Goal: Task Accomplishment & Management: Use online tool/utility

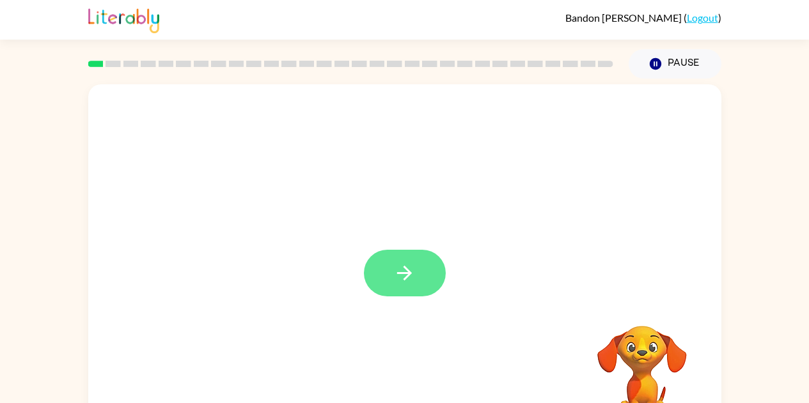
click at [416, 270] on button "button" at bounding box center [405, 273] width 82 height 47
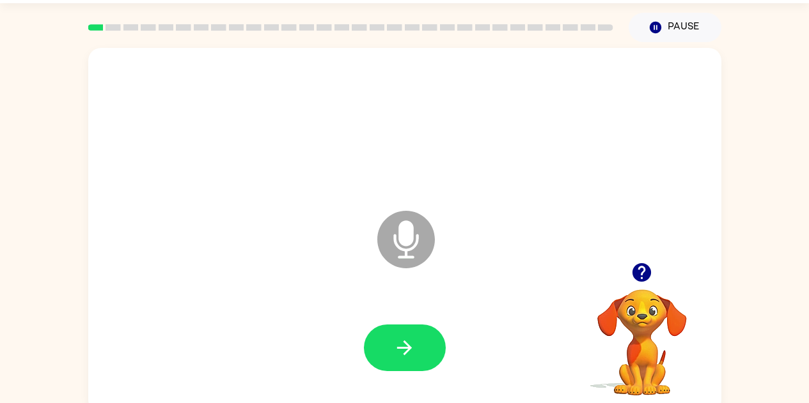
scroll to position [45, 0]
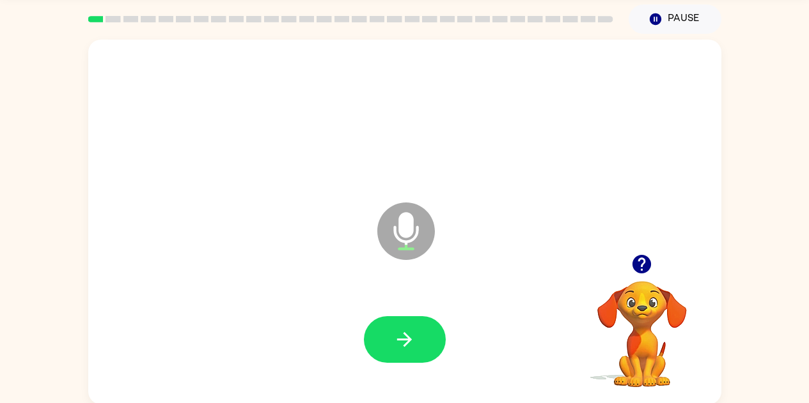
click at [405, 232] on icon "Microphone The Microphone is here when it is your turn to talk" at bounding box center [470, 247] width 192 height 96
click at [404, 232] on icon "Microphone The Microphone is here when it is your turn to talk" at bounding box center [470, 247] width 192 height 96
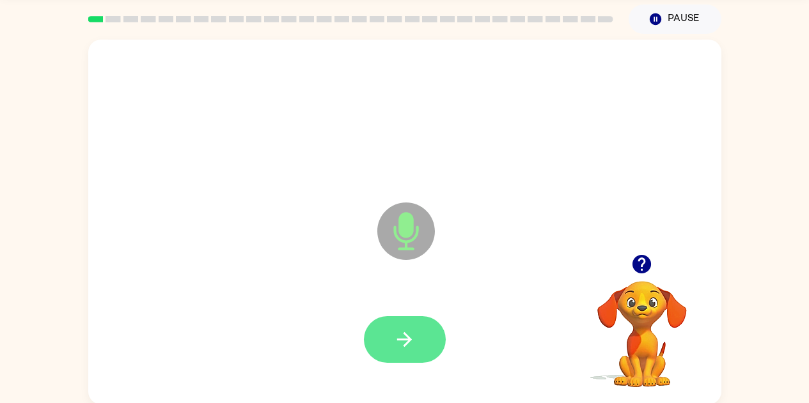
click at [400, 332] on icon "button" at bounding box center [404, 340] width 22 height 22
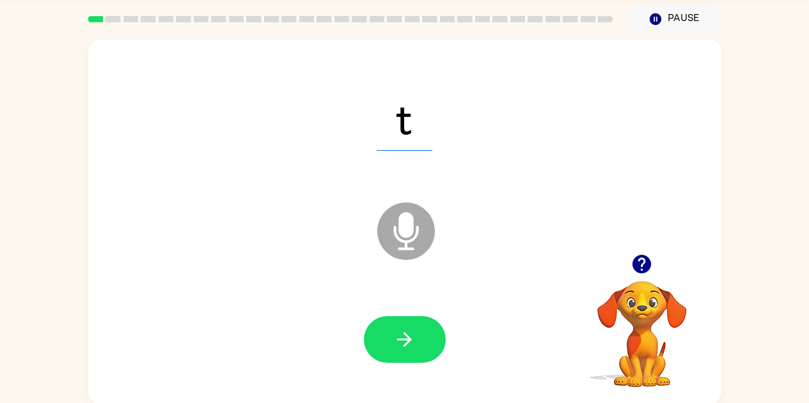
click at [412, 223] on icon "Microphone The Microphone is here when it is your turn to talk" at bounding box center [470, 247] width 192 height 96
click at [378, 329] on button "button" at bounding box center [405, 339] width 82 height 47
click at [407, 248] on icon "Microphone The Microphone is here when it is your turn to talk" at bounding box center [470, 247] width 192 height 96
click at [322, 166] on div "r" at bounding box center [404, 117] width 607 height 105
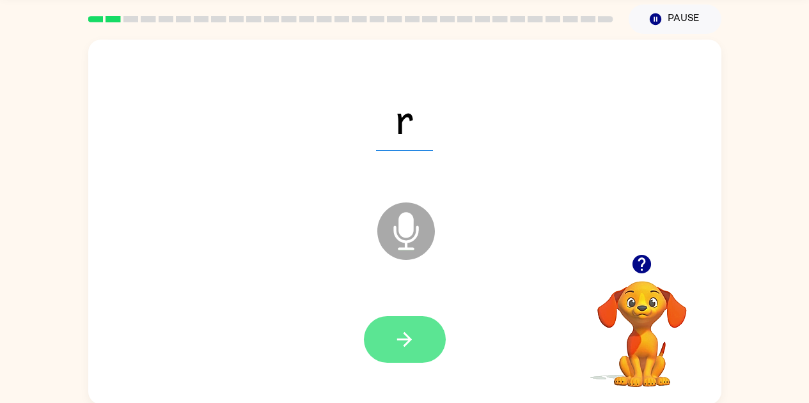
click at [417, 325] on button "button" at bounding box center [405, 339] width 82 height 47
click at [384, 352] on button "button" at bounding box center [405, 339] width 82 height 47
click at [414, 339] on icon "button" at bounding box center [404, 340] width 22 height 22
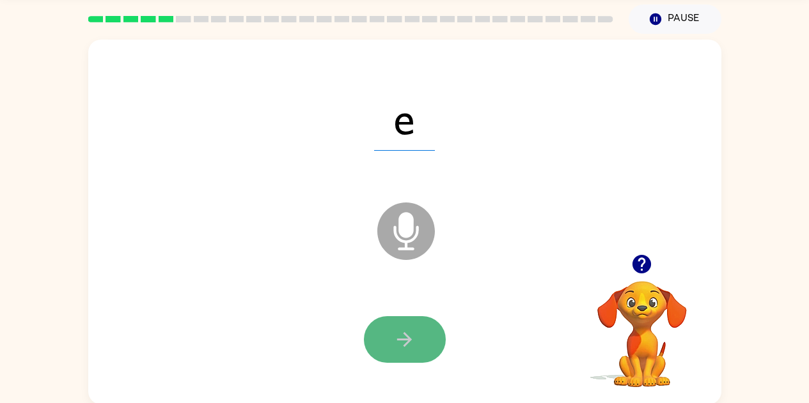
click at [427, 333] on button "button" at bounding box center [405, 339] width 82 height 47
click at [397, 358] on button "button" at bounding box center [405, 339] width 82 height 47
click at [423, 332] on button "button" at bounding box center [405, 339] width 82 height 47
click at [432, 345] on button "button" at bounding box center [405, 339] width 82 height 47
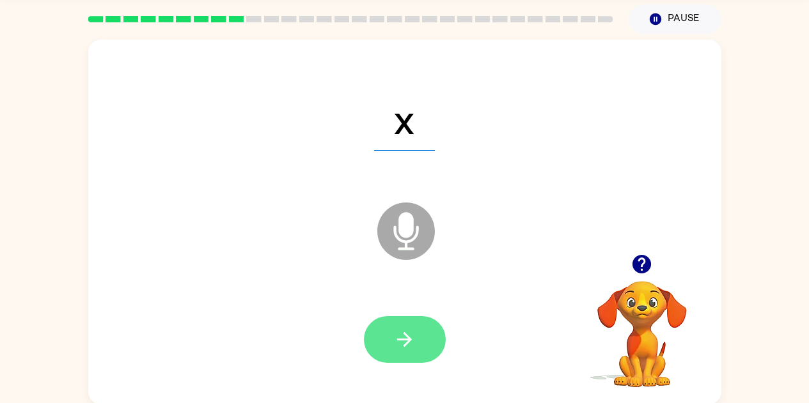
click at [411, 350] on icon "button" at bounding box center [404, 340] width 22 height 22
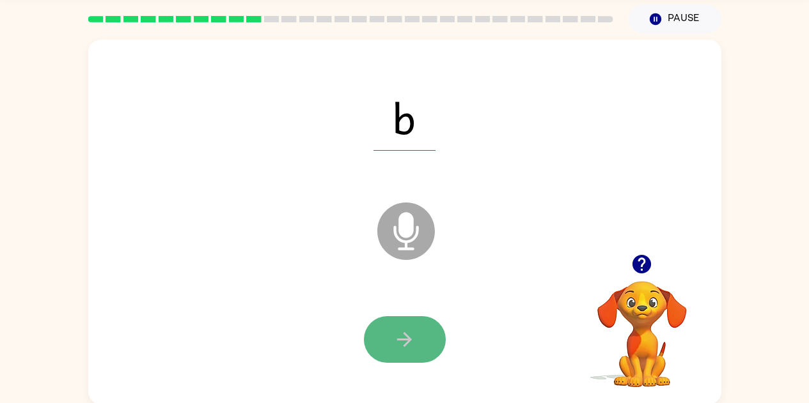
click at [421, 344] on button "button" at bounding box center [405, 339] width 82 height 47
click at [419, 353] on button "button" at bounding box center [405, 339] width 82 height 47
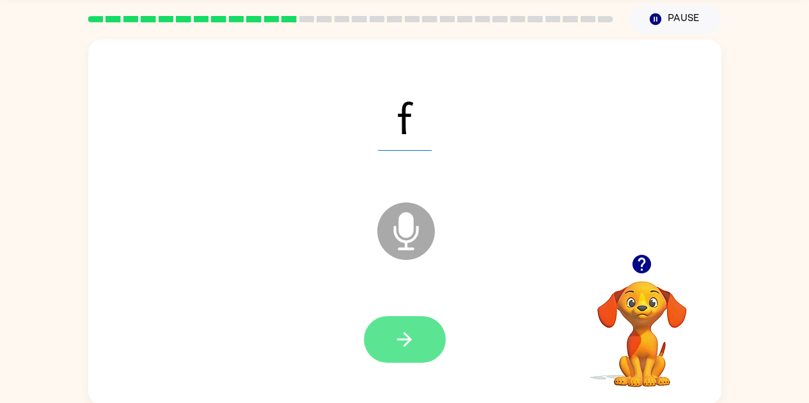
click at [418, 361] on button "button" at bounding box center [405, 339] width 82 height 47
click at [396, 345] on icon "button" at bounding box center [404, 340] width 22 height 22
click at [402, 343] on icon "button" at bounding box center [404, 340] width 22 height 22
click at [373, 355] on button "button" at bounding box center [405, 339] width 82 height 47
click at [391, 357] on button "button" at bounding box center [405, 339] width 82 height 47
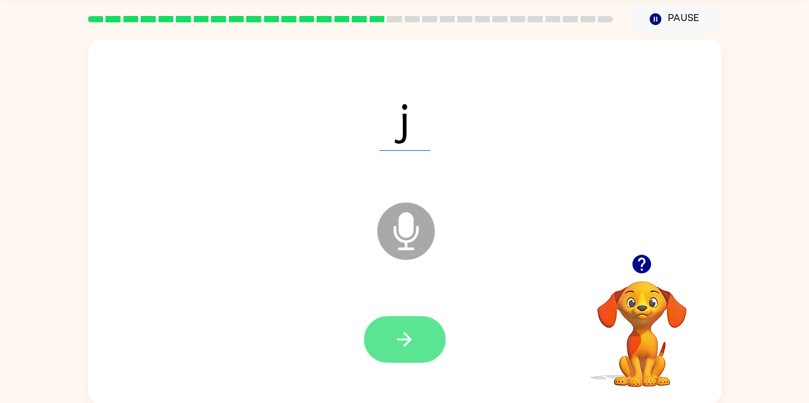
click at [399, 347] on icon "button" at bounding box center [404, 340] width 22 height 22
click at [387, 342] on button "button" at bounding box center [405, 339] width 82 height 47
click at [387, 357] on button "button" at bounding box center [405, 339] width 82 height 47
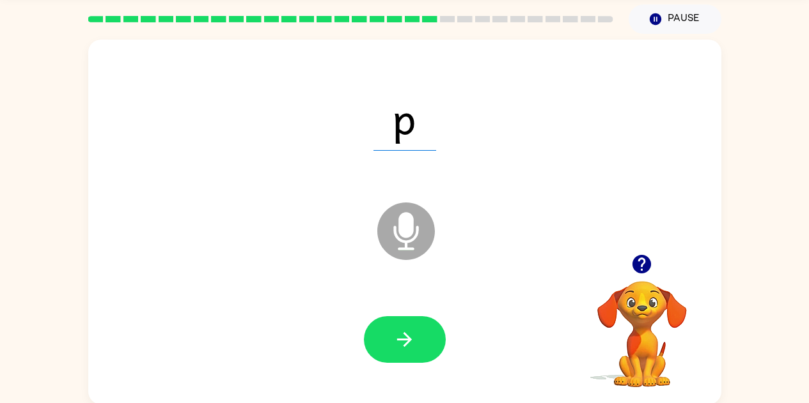
scroll to position [46, 0]
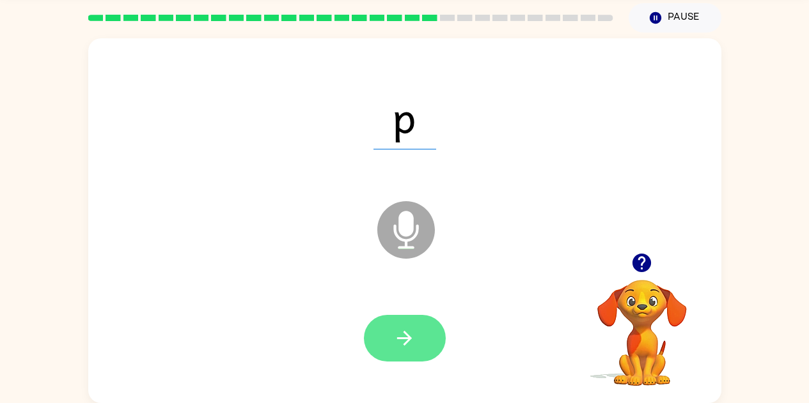
click at [384, 334] on button "button" at bounding box center [405, 338] width 82 height 47
click at [408, 354] on button "button" at bounding box center [405, 338] width 82 height 47
click at [396, 352] on button "button" at bounding box center [405, 338] width 82 height 47
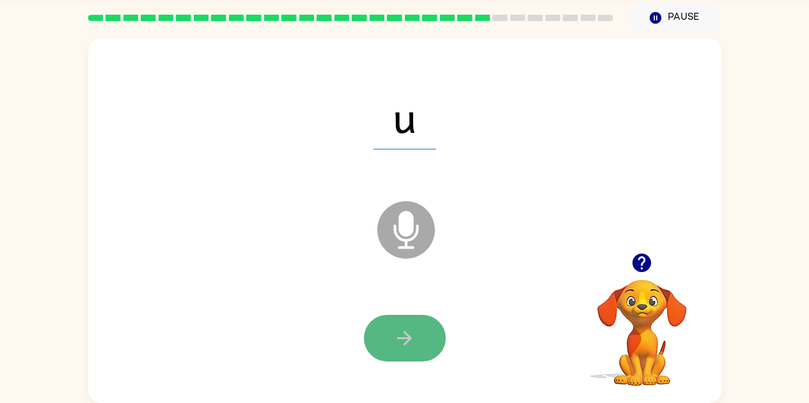
click at [375, 337] on button "button" at bounding box center [405, 338] width 82 height 47
click at [416, 335] on button "button" at bounding box center [405, 338] width 82 height 47
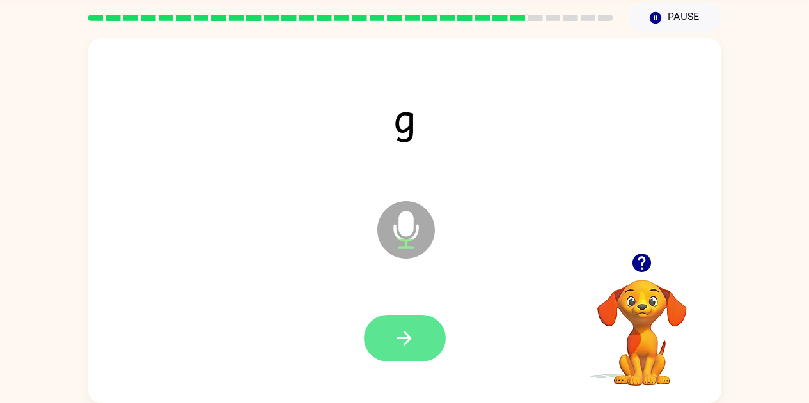
click at [413, 335] on icon "button" at bounding box center [404, 338] width 22 height 22
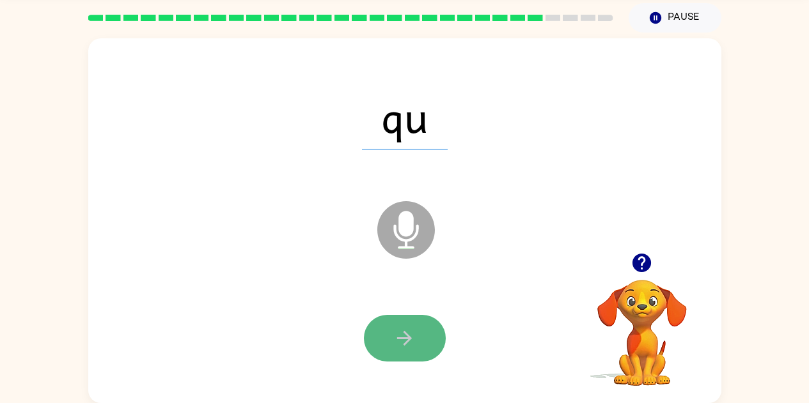
click at [411, 344] on icon "button" at bounding box center [404, 338] width 22 height 22
click at [415, 338] on icon "button" at bounding box center [404, 338] width 22 height 22
click at [423, 337] on button "button" at bounding box center [405, 338] width 82 height 47
click at [405, 354] on button "button" at bounding box center [405, 338] width 82 height 47
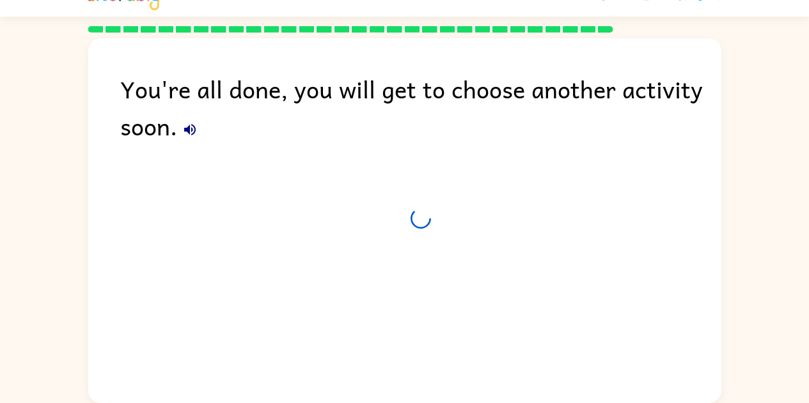
scroll to position [23, 0]
